Goal: Information Seeking & Learning: Learn about a topic

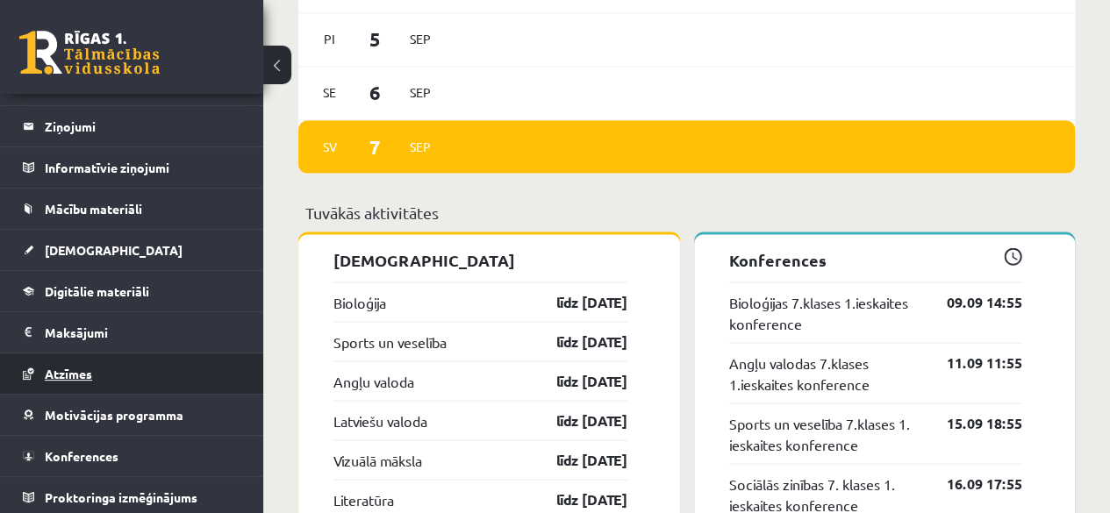
scroll to position [1579, 0]
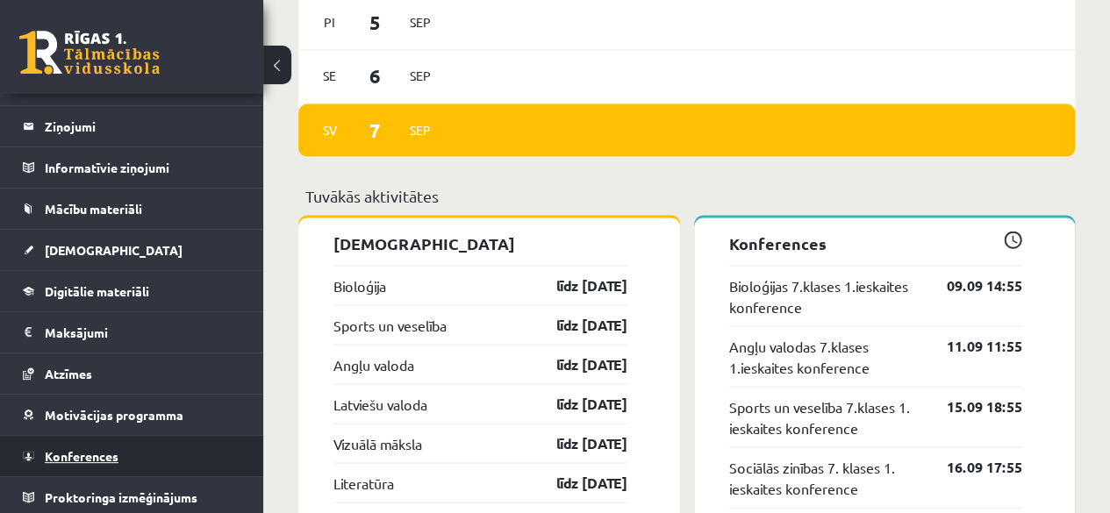
click at [161, 443] on link "Konferences" at bounding box center [132, 456] width 218 height 40
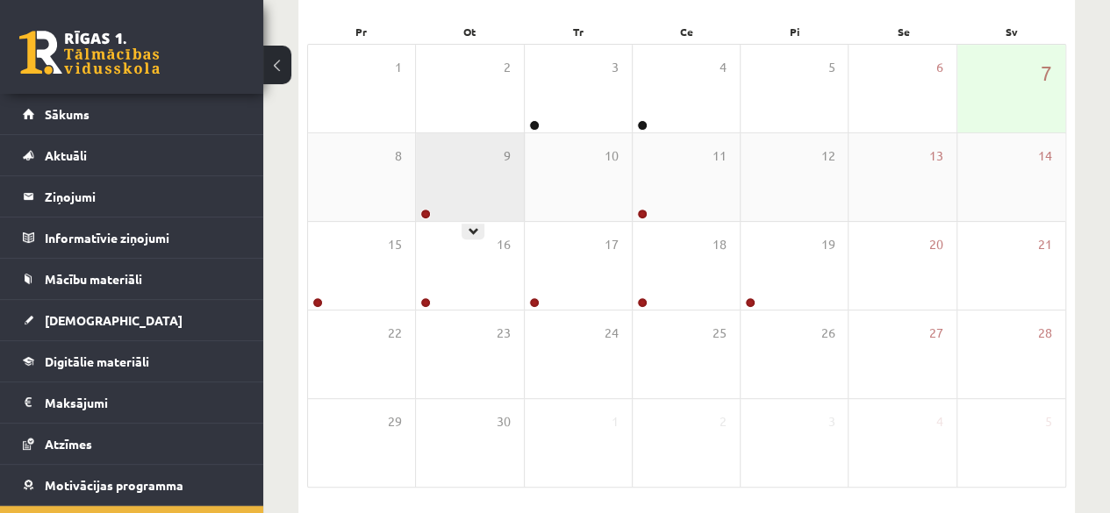
scroll to position [235, 0]
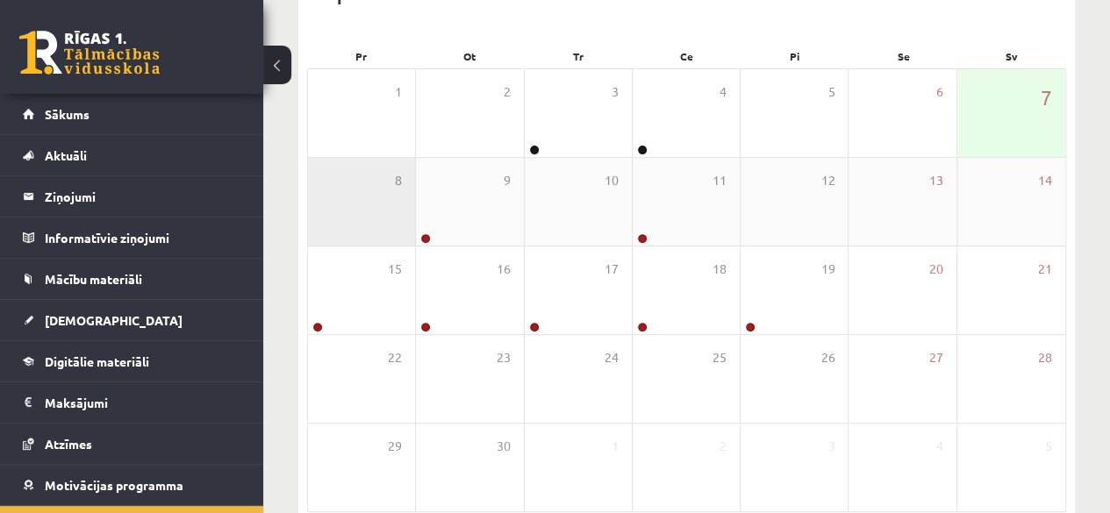
click at [346, 197] on div "8" at bounding box center [361, 202] width 107 height 88
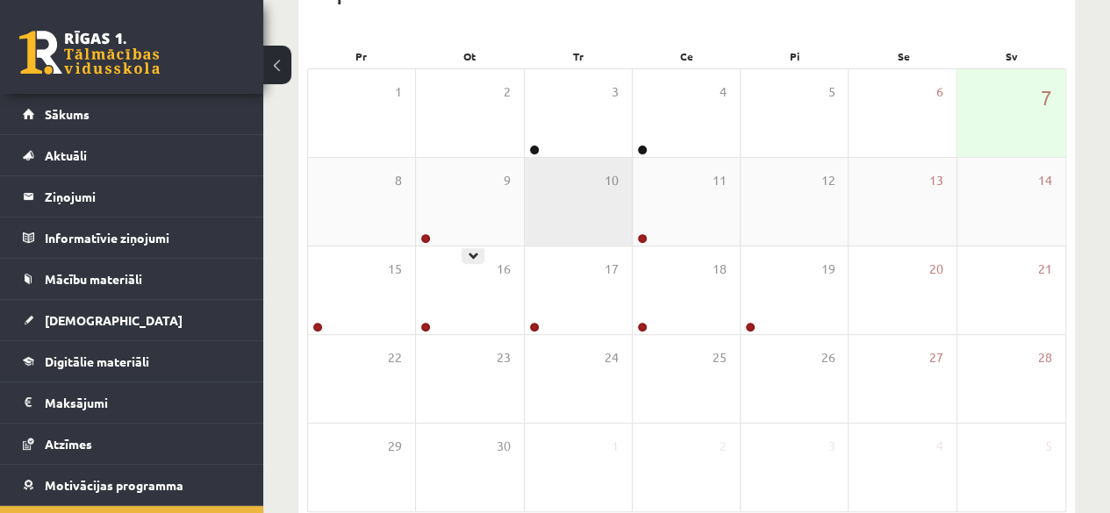
drag, startPoint x: 451, startPoint y: 218, endPoint x: 539, endPoint y: 215, distance: 87.8
click at [452, 218] on div "9" at bounding box center [469, 202] width 107 height 88
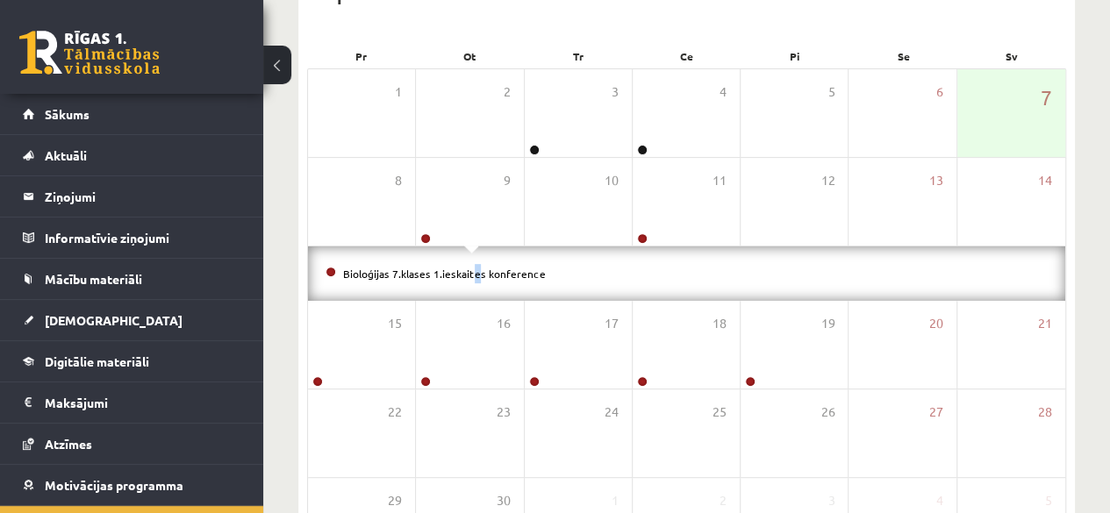
click at [446, 282] on div "Bioloģijas 7.klases 1.ieskaites konference" at bounding box center [686, 273] width 757 height 54
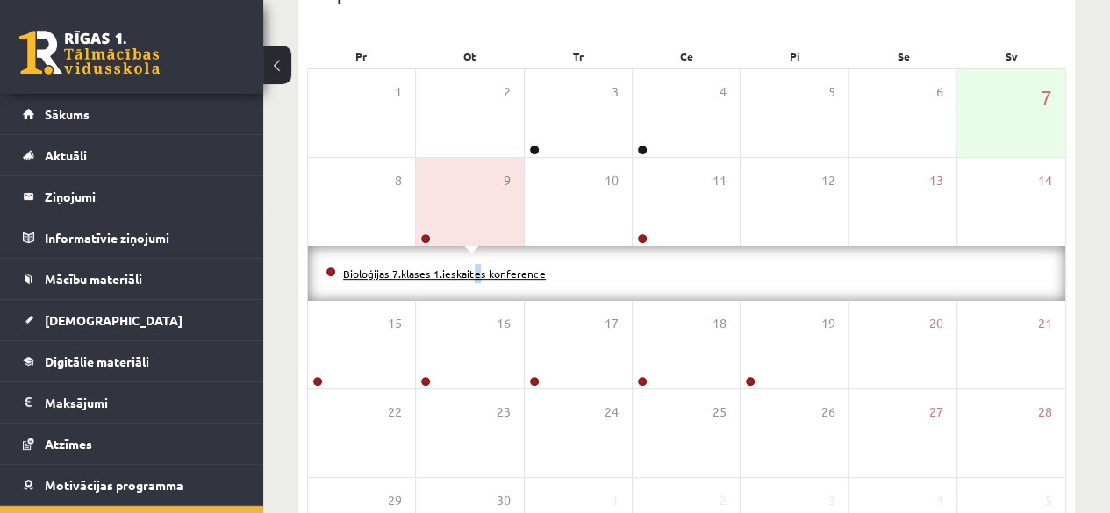
click at [458, 274] on link "Bioloģijas 7.klases 1.ieskaites konference" at bounding box center [444, 274] width 203 height 14
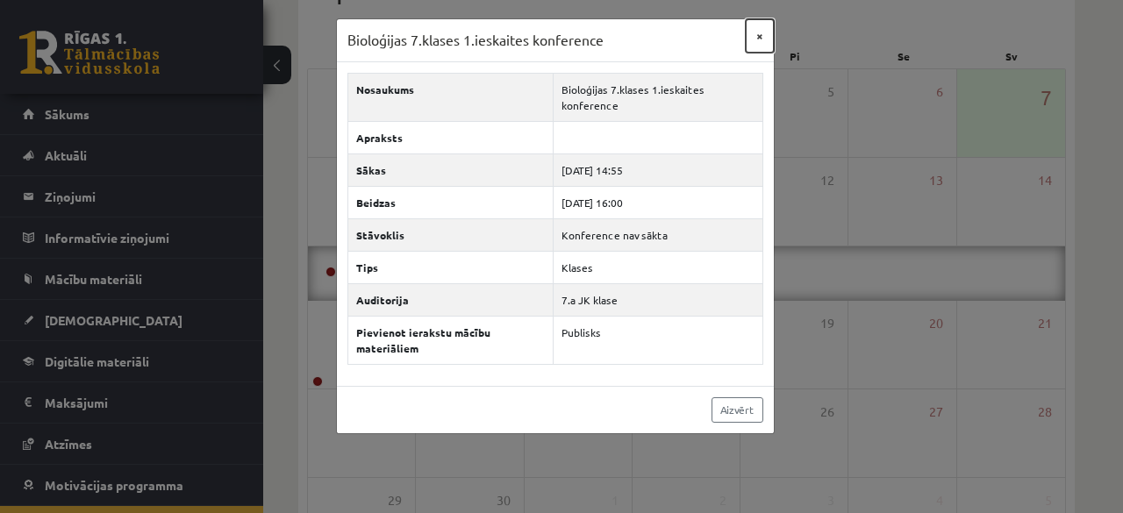
click at [753, 26] on button "×" at bounding box center [760, 35] width 28 height 33
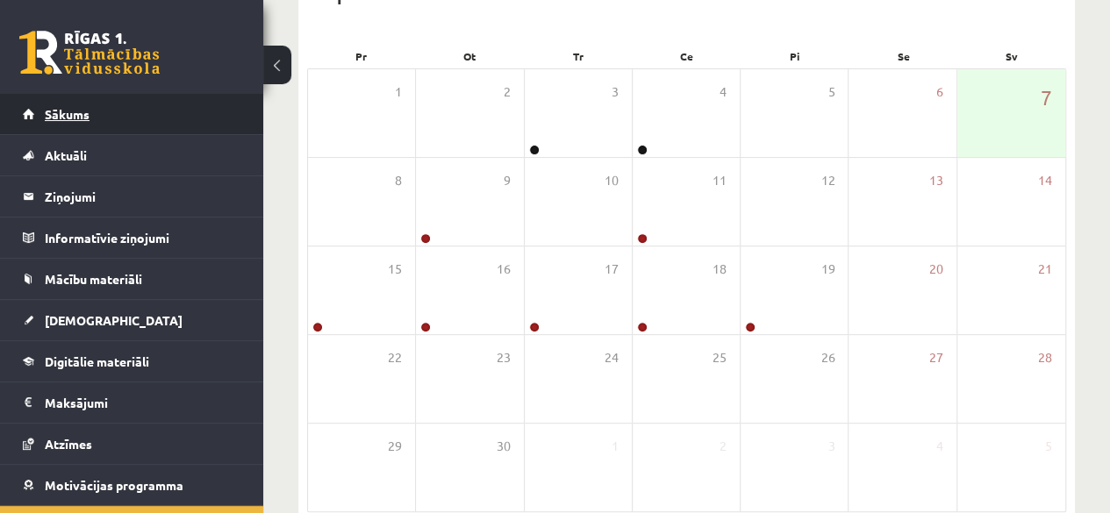
click at [111, 127] on link "Sākums" at bounding box center [132, 114] width 218 height 40
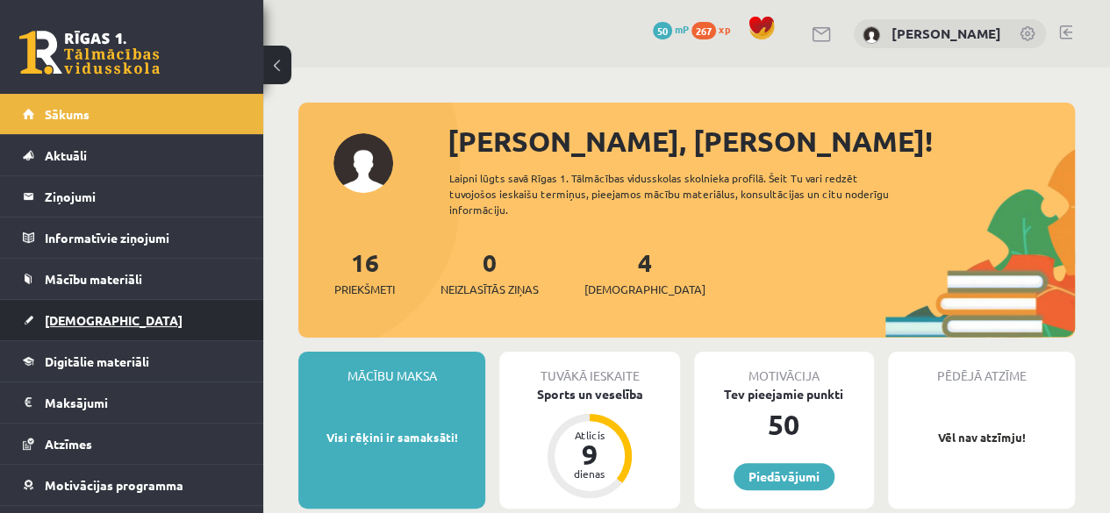
click at [113, 308] on link "[DEMOGRAPHIC_DATA]" at bounding box center [132, 320] width 218 height 40
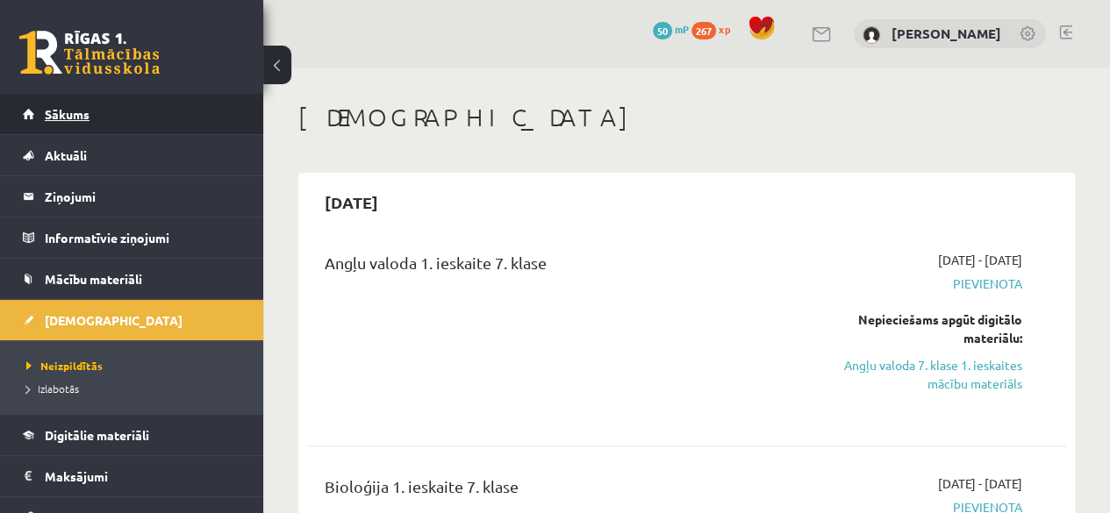
click at [70, 115] on span "Sākums" at bounding box center [67, 114] width 45 height 16
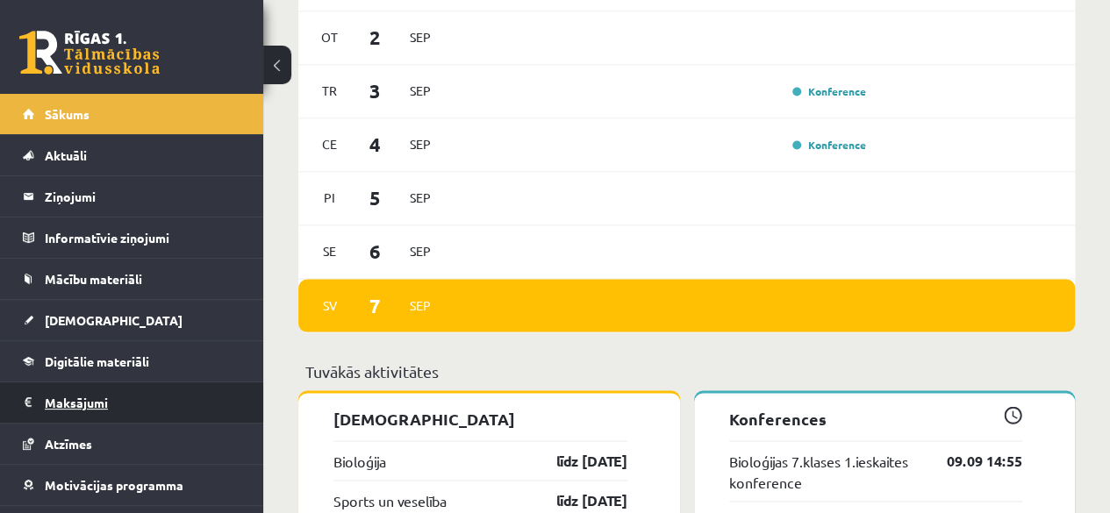
scroll to position [70, 0]
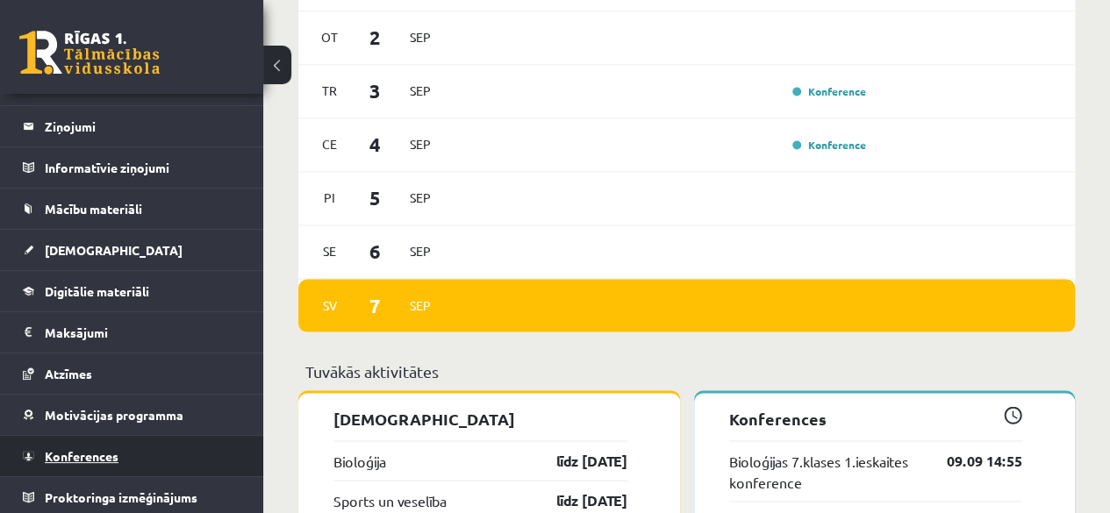
click at [211, 454] on link "Konferences" at bounding box center [132, 456] width 218 height 40
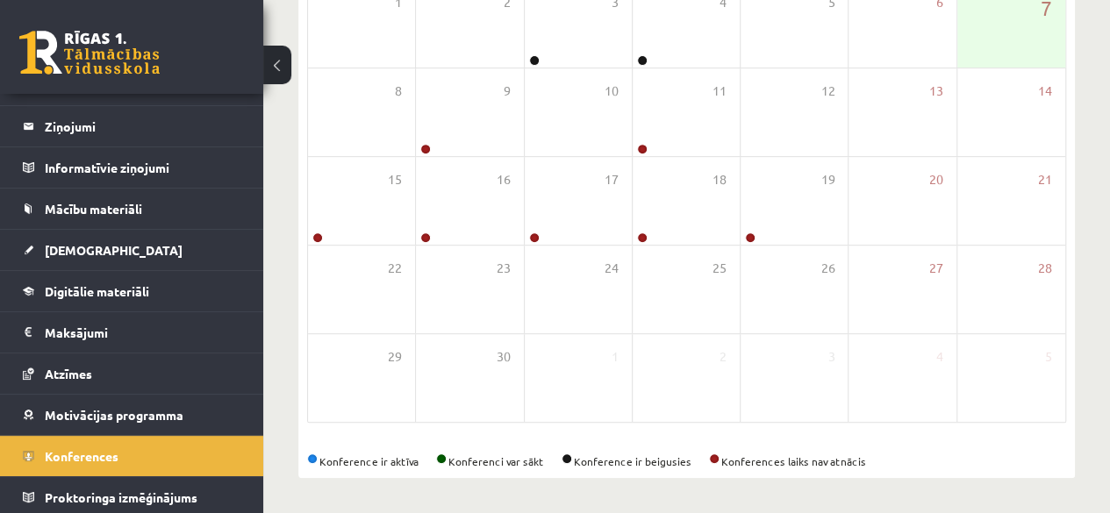
scroll to position [323, 0]
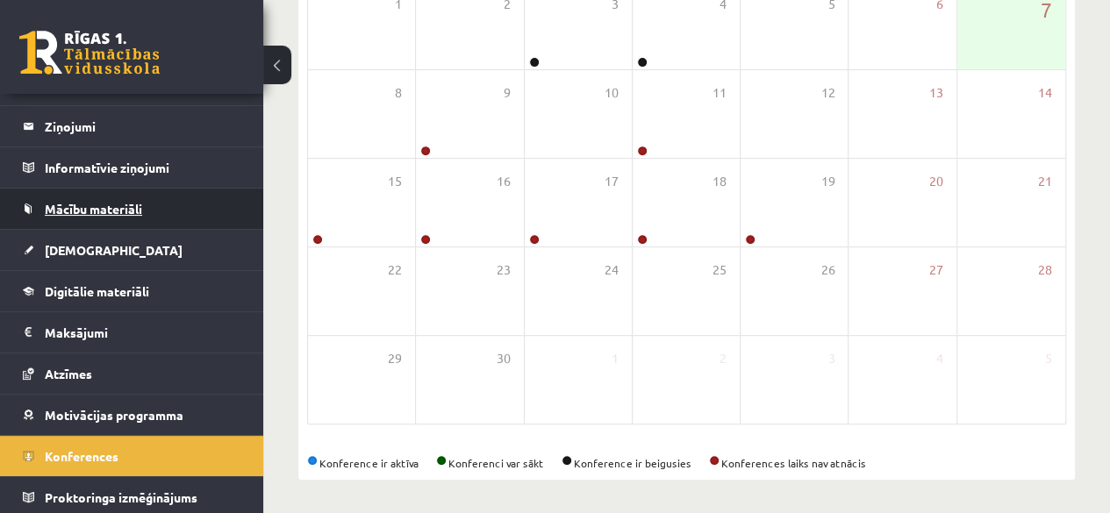
click at [142, 215] on link "Mācību materiāli" at bounding box center [132, 209] width 218 height 40
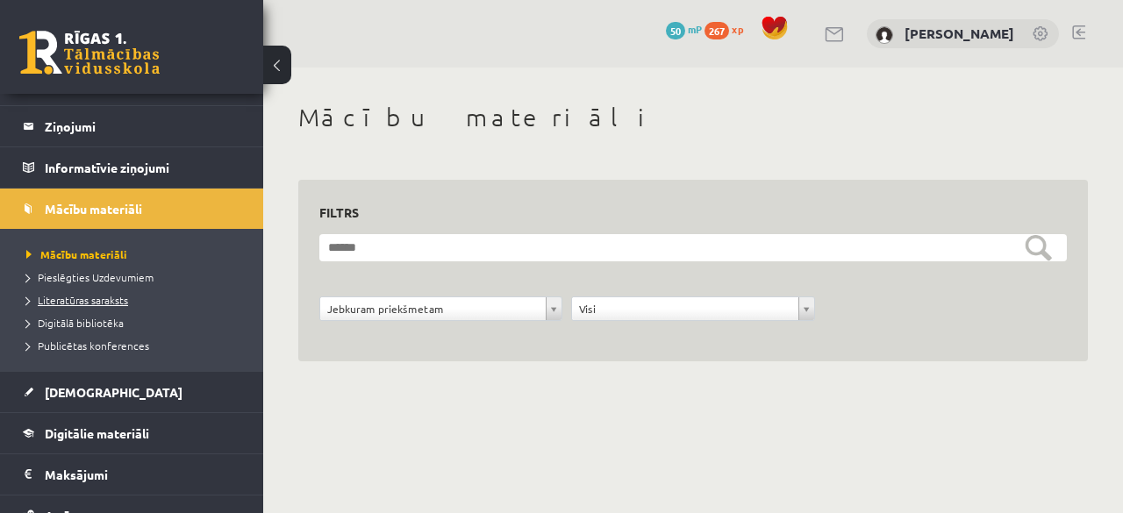
click at [111, 303] on span "Literatūras saraksts" at bounding box center [77, 300] width 102 height 14
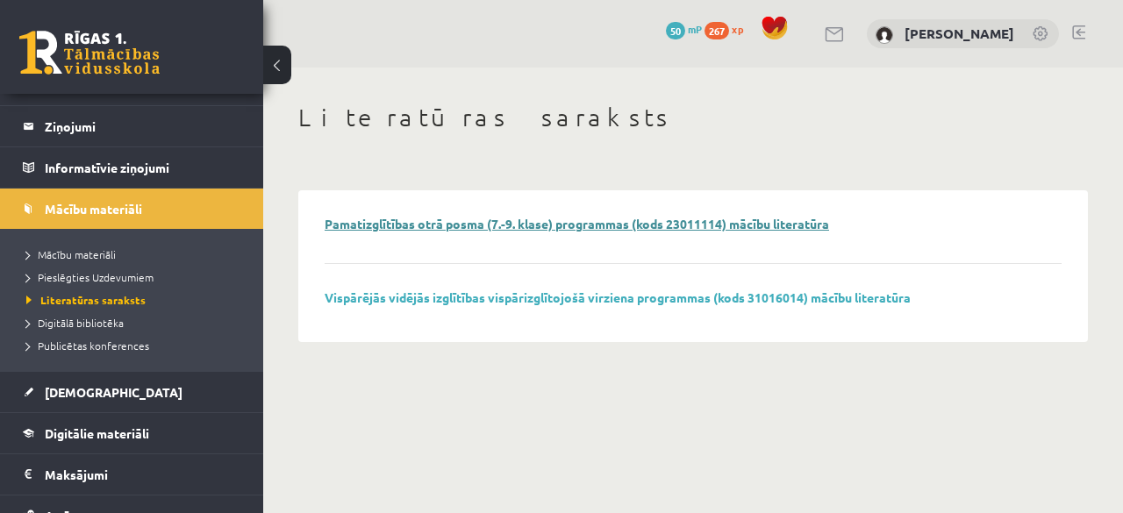
click at [399, 222] on link "Pamatizglītības otrā posma (7.-9. klase) programmas (kods 23011114) mācību lite…" at bounding box center [577, 224] width 504 height 16
